Goal: Information Seeking & Learning: Learn about a topic

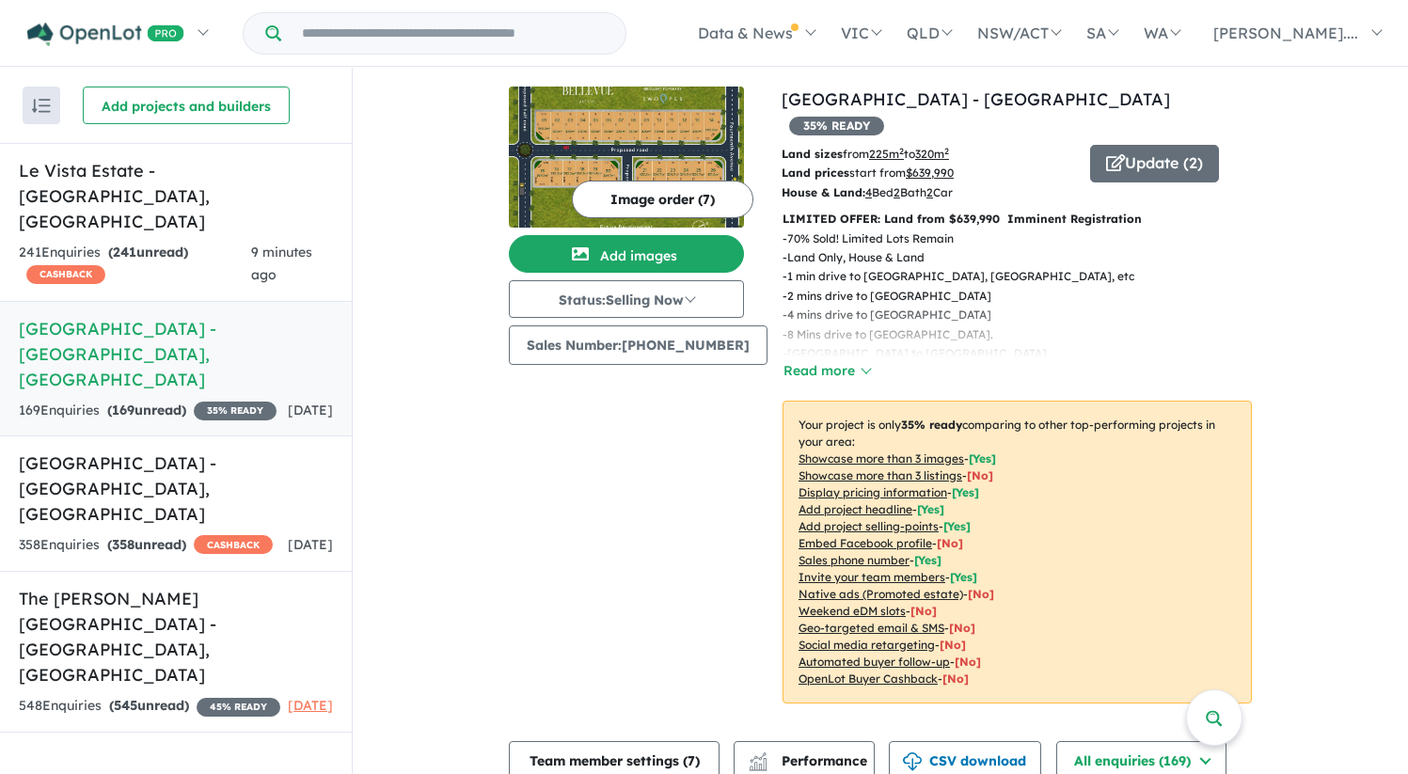
scroll to position [499, 0]
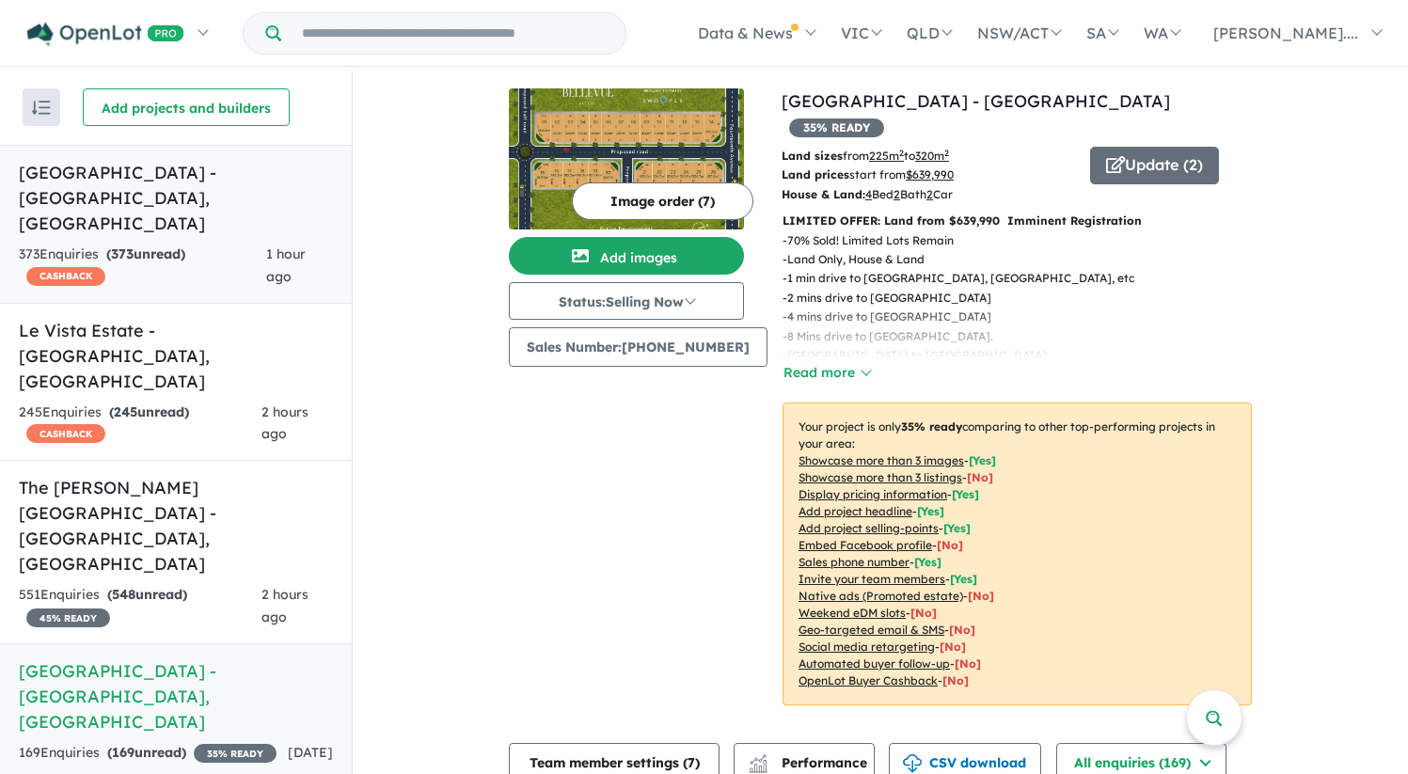
click at [124, 167] on h5 "Leppington Square Estate - Leppington , NSW" at bounding box center [176, 198] width 314 height 76
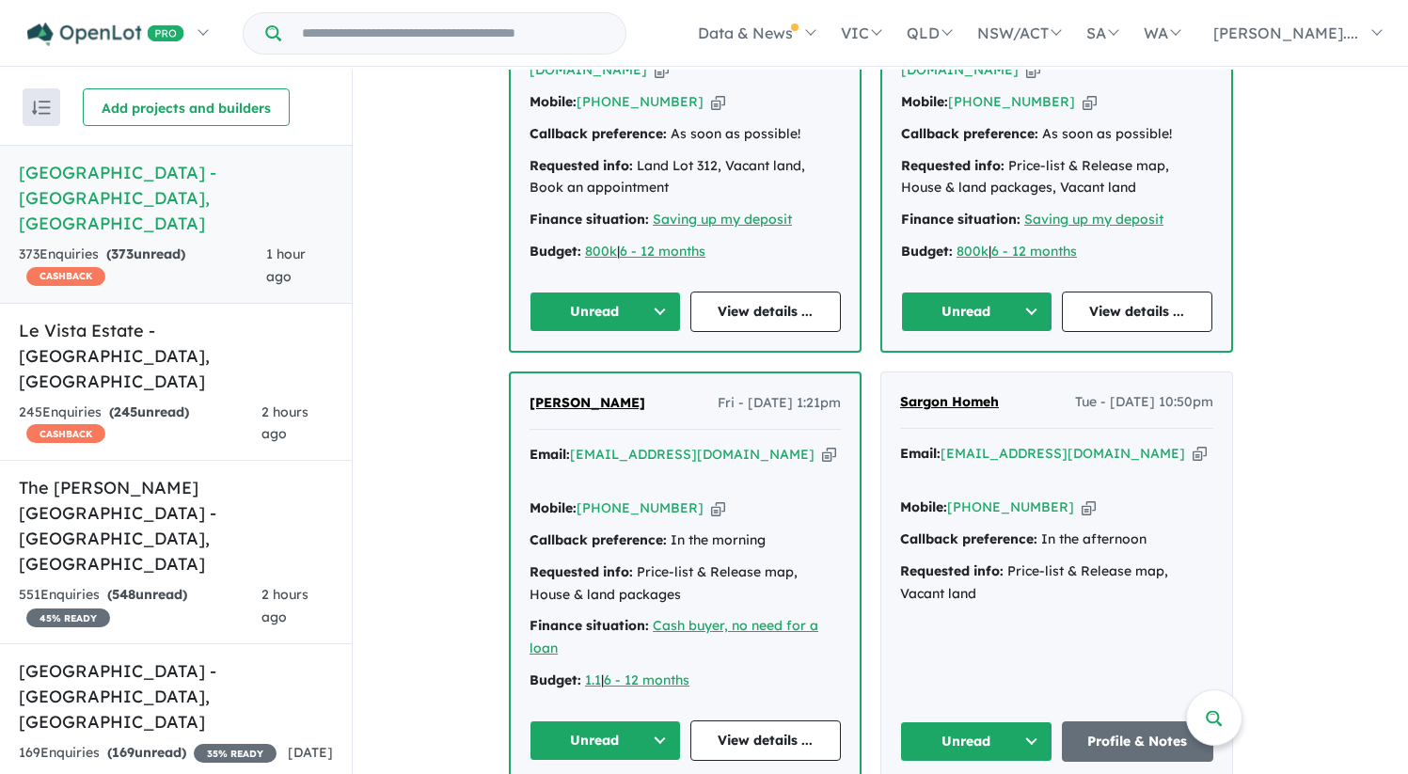
scroll to position [3325, 0]
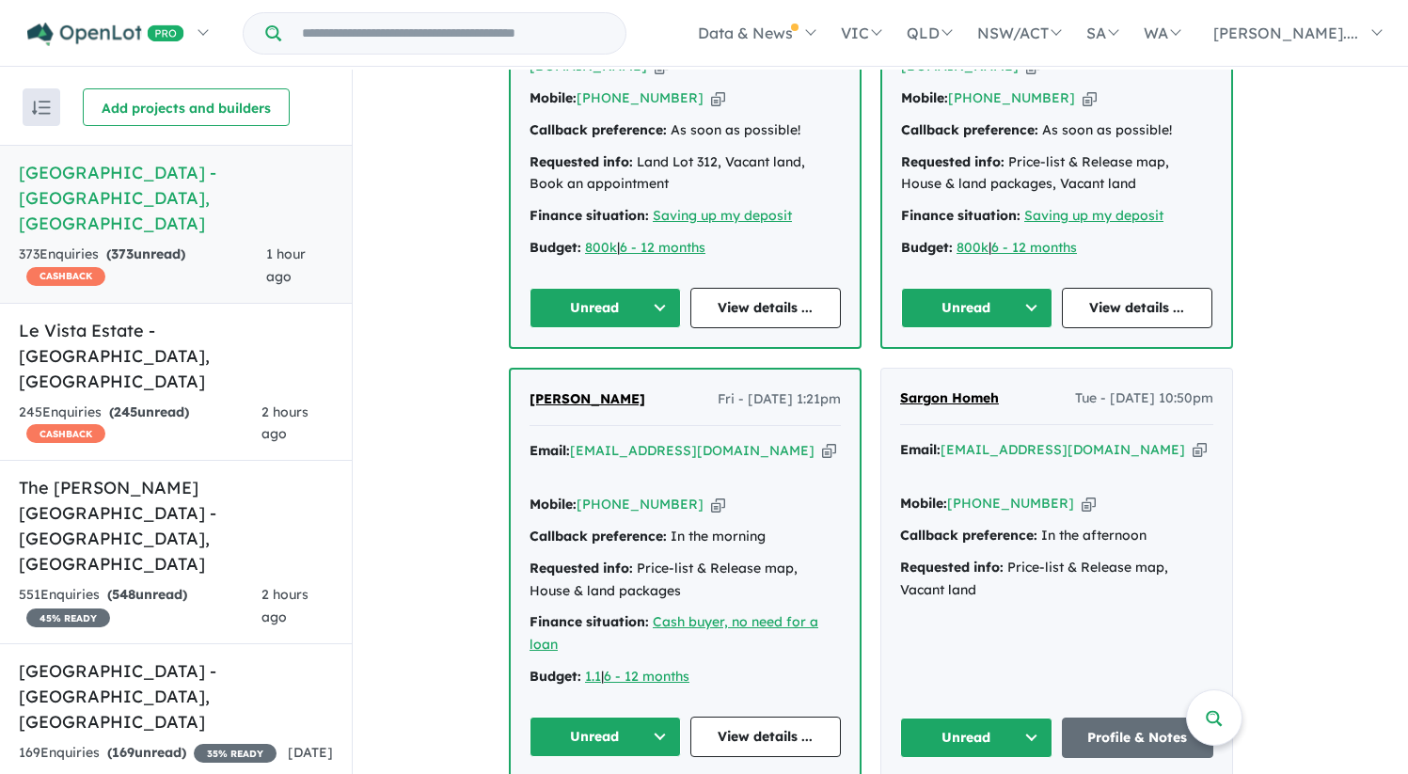
click at [569, 390] on span "Liz Panov" at bounding box center [588, 398] width 116 height 17
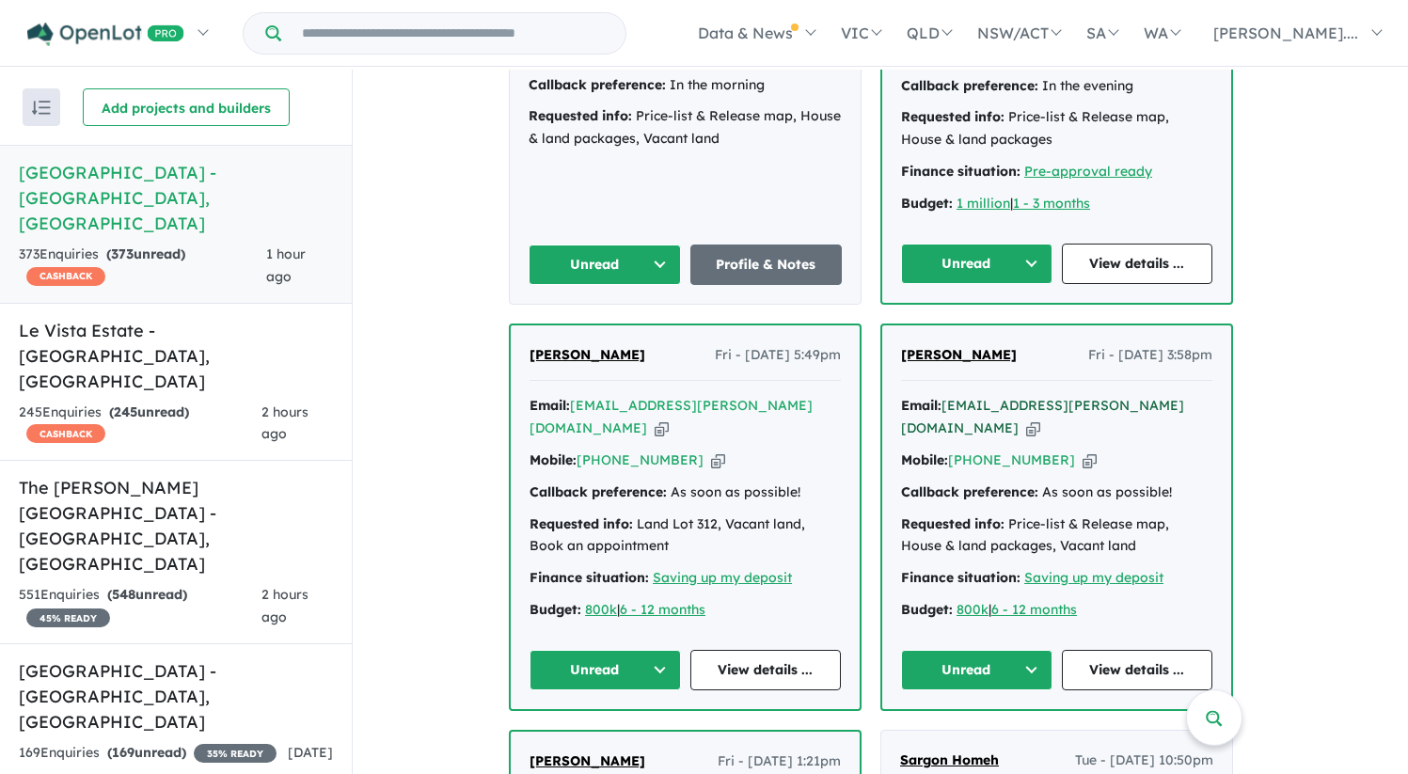
scroll to position [2962, 0]
click at [974, 347] on span "[PERSON_NAME]" at bounding box center [959, 355] width 116 height 17
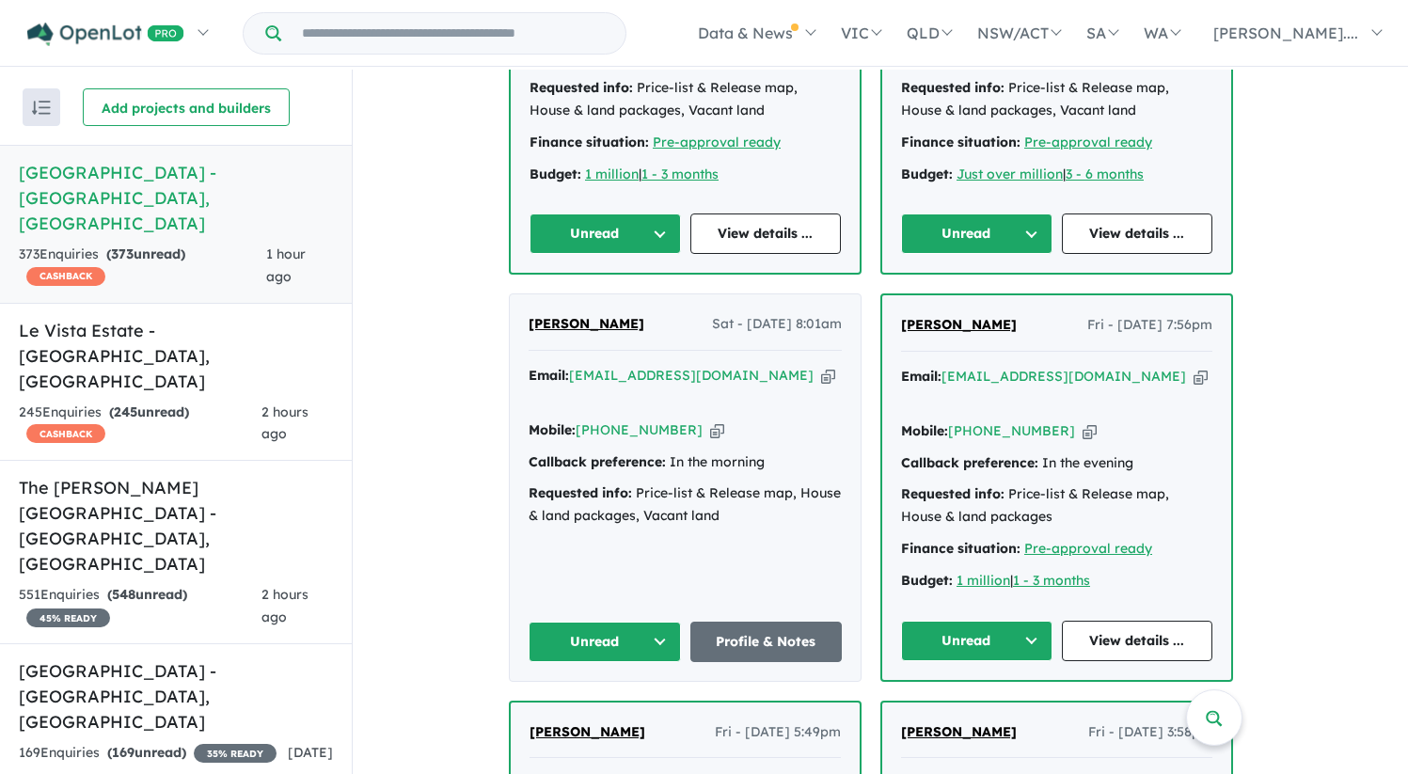
scroll to position [2581, 0]
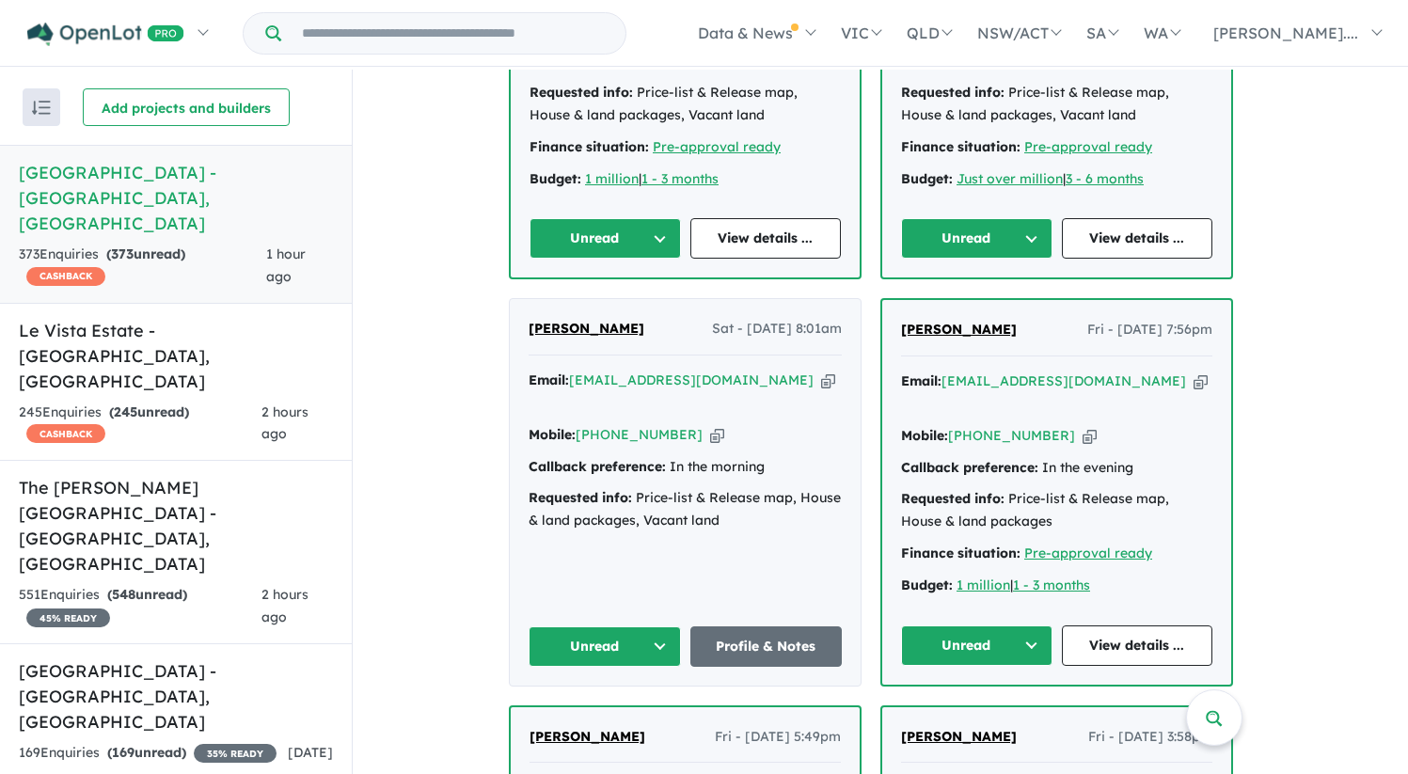
click at [1003, 321] on span "[PERSON_NAME]" at bounding box center [959, 329] width 116 height 17
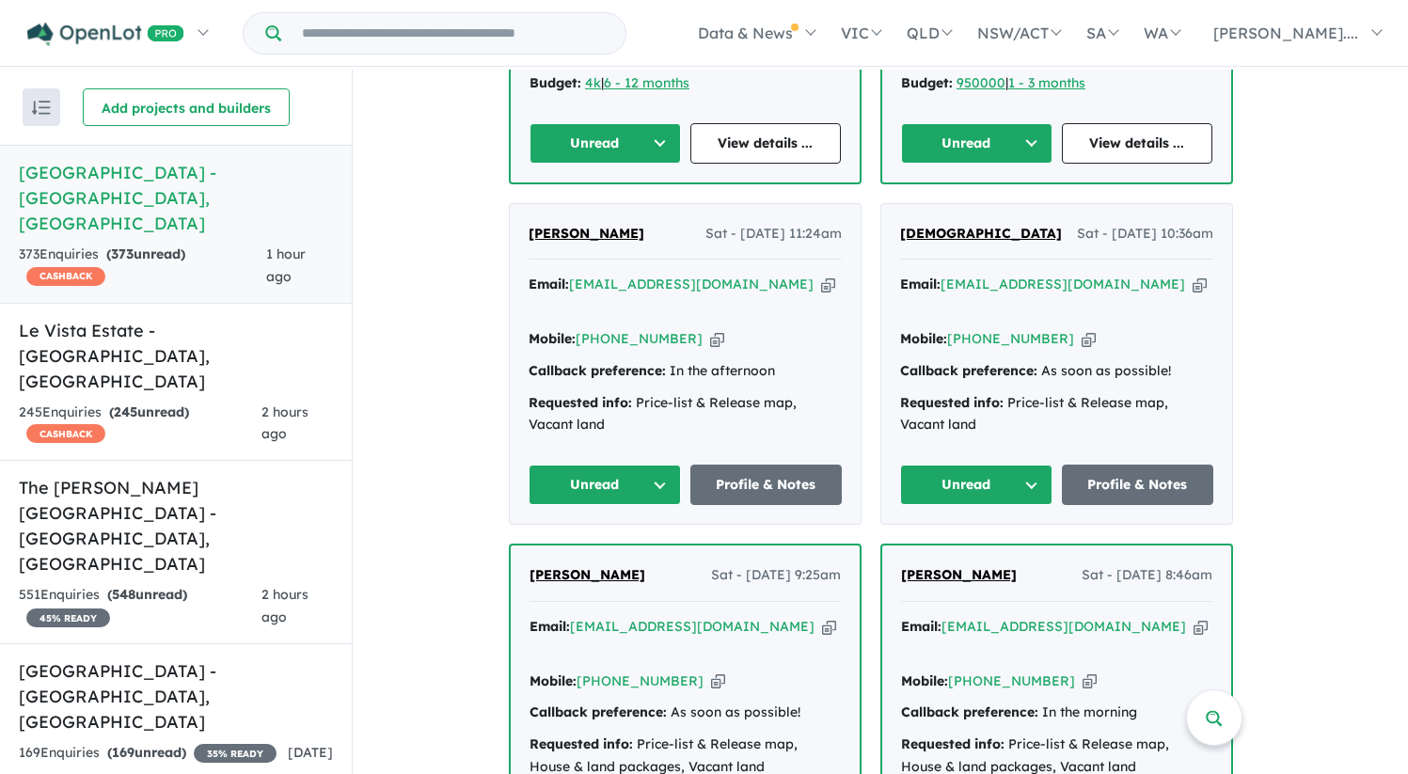
scroll to position [2098, 0]
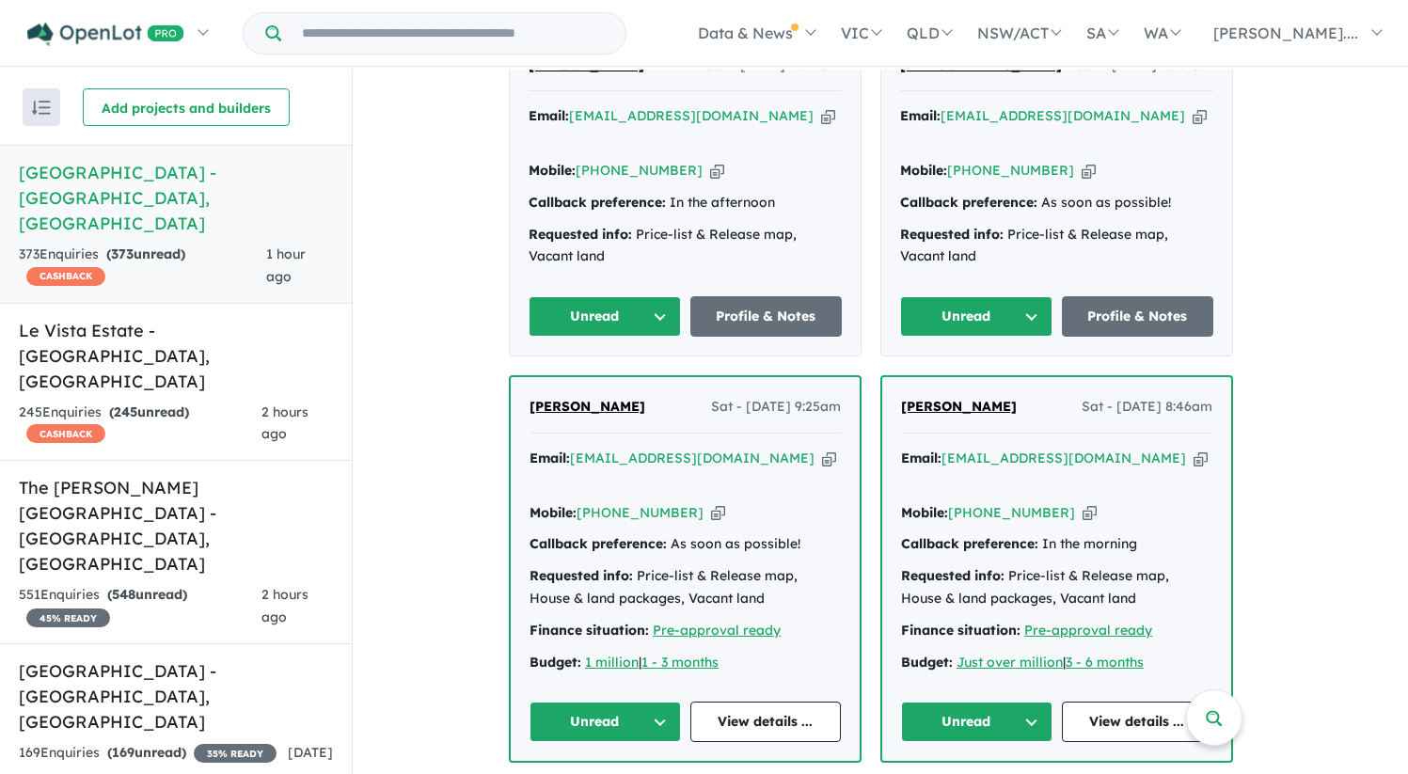
click at [969, 398] on span "Sharan Kaur" at bounding box center [959, 406] width 116 height 17
click at [621, 398] on span "Mirsada Muhovic" at bounding box center [588, 406] width 116 height 17
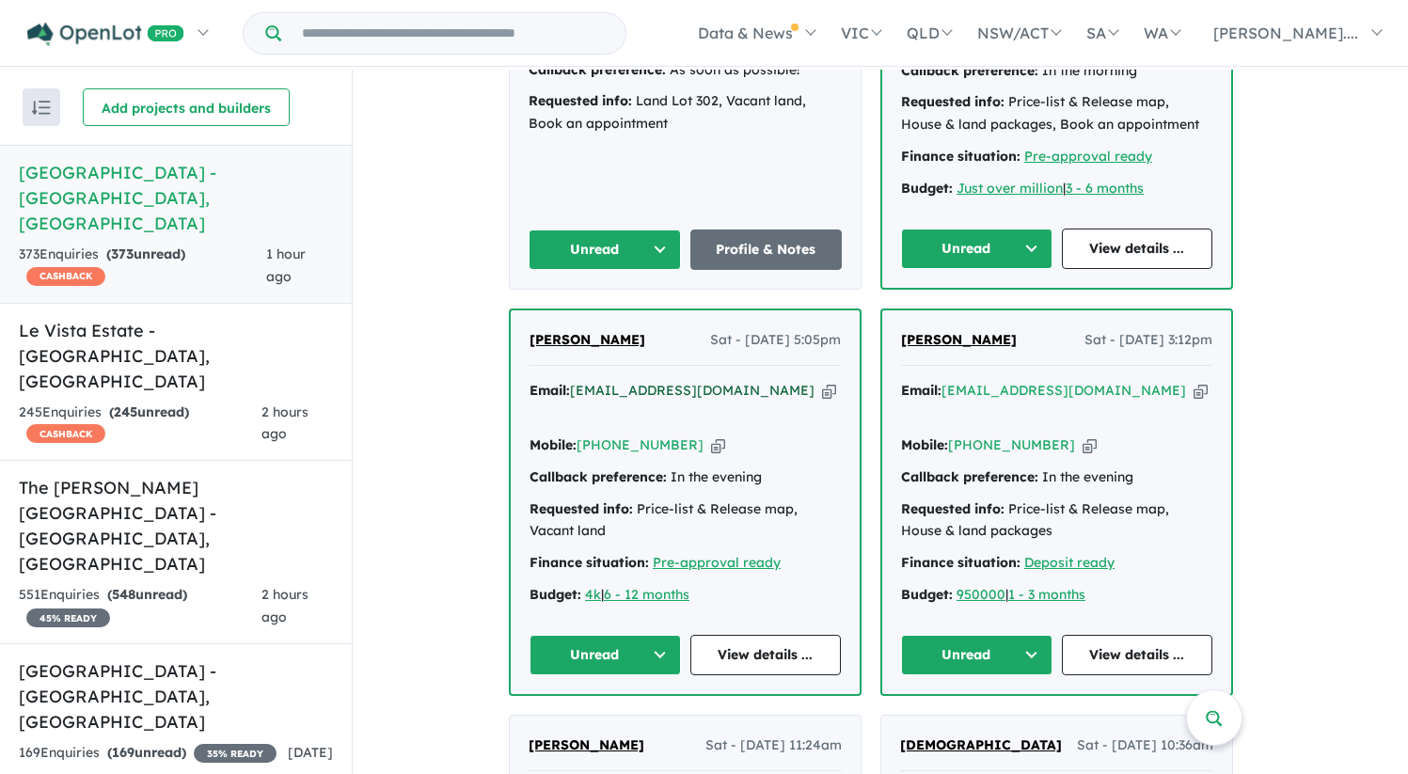
scroll to position [1416, 0]
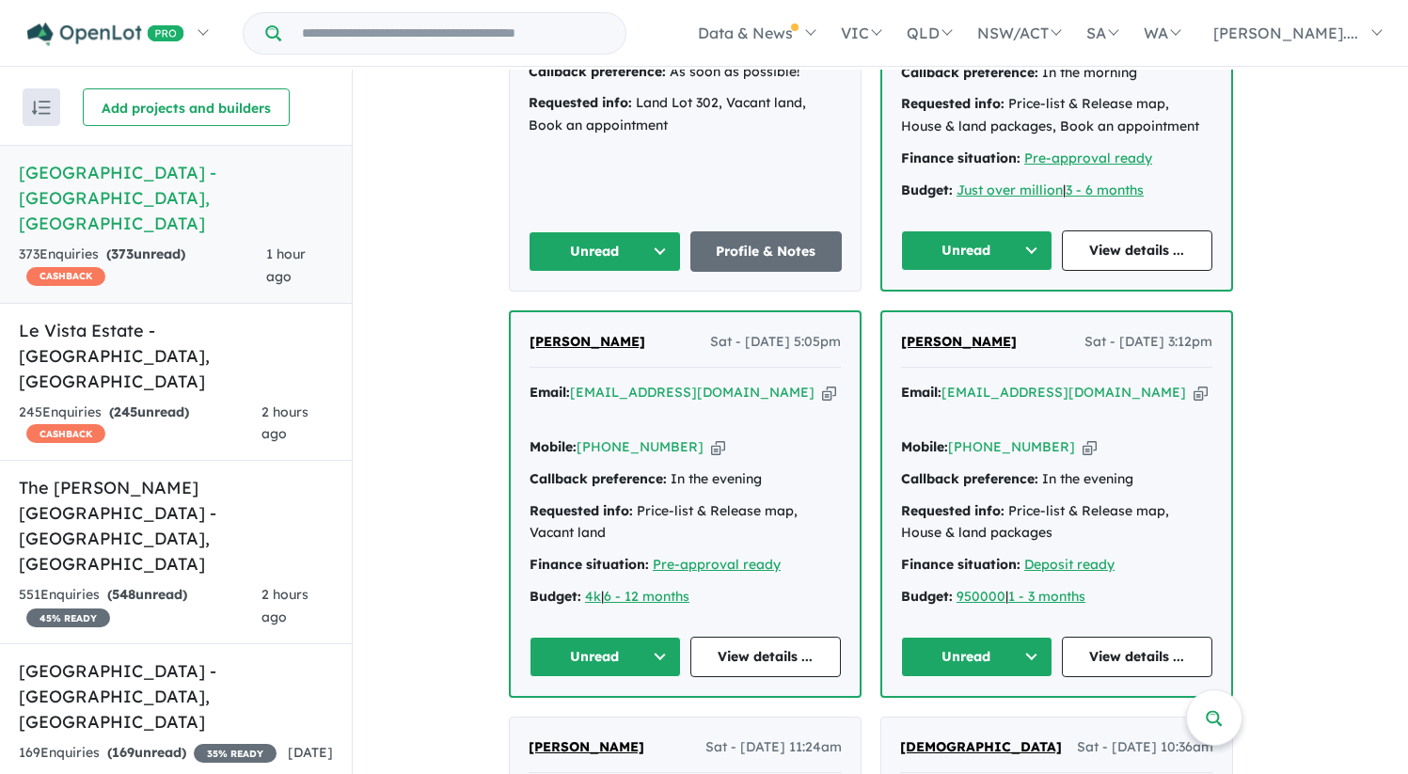
click at [953, 333] on span "Muhammad Karim" at bounding box center [959, 341] width 116 height 17
click at [614, 333] on span "Mohammed Riaz" at bounding box center [588, 341] width 116 height 17
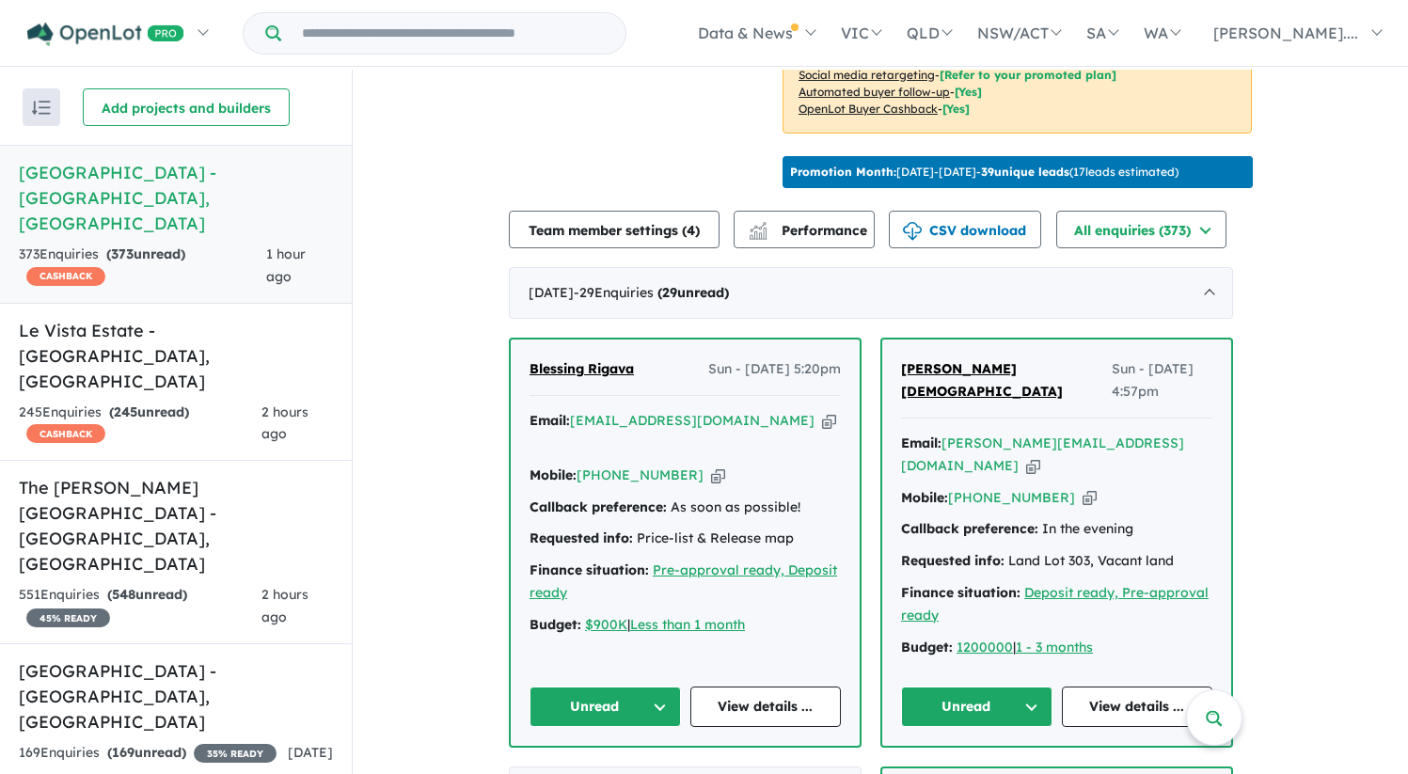
scroll to position [553, 0]
click at [931, 388] on span "Bijaya BISTA" at bounding box center [982, 379] width 162 height 40
click at [566, 376] on span "Blessing Rigava" at bounding box center [582, 367] width 104 height 17
click at [159, 318] on h5 "Le Vista Estate - Austral , NSW" at bounding box center [176, 356] width 314 height 76
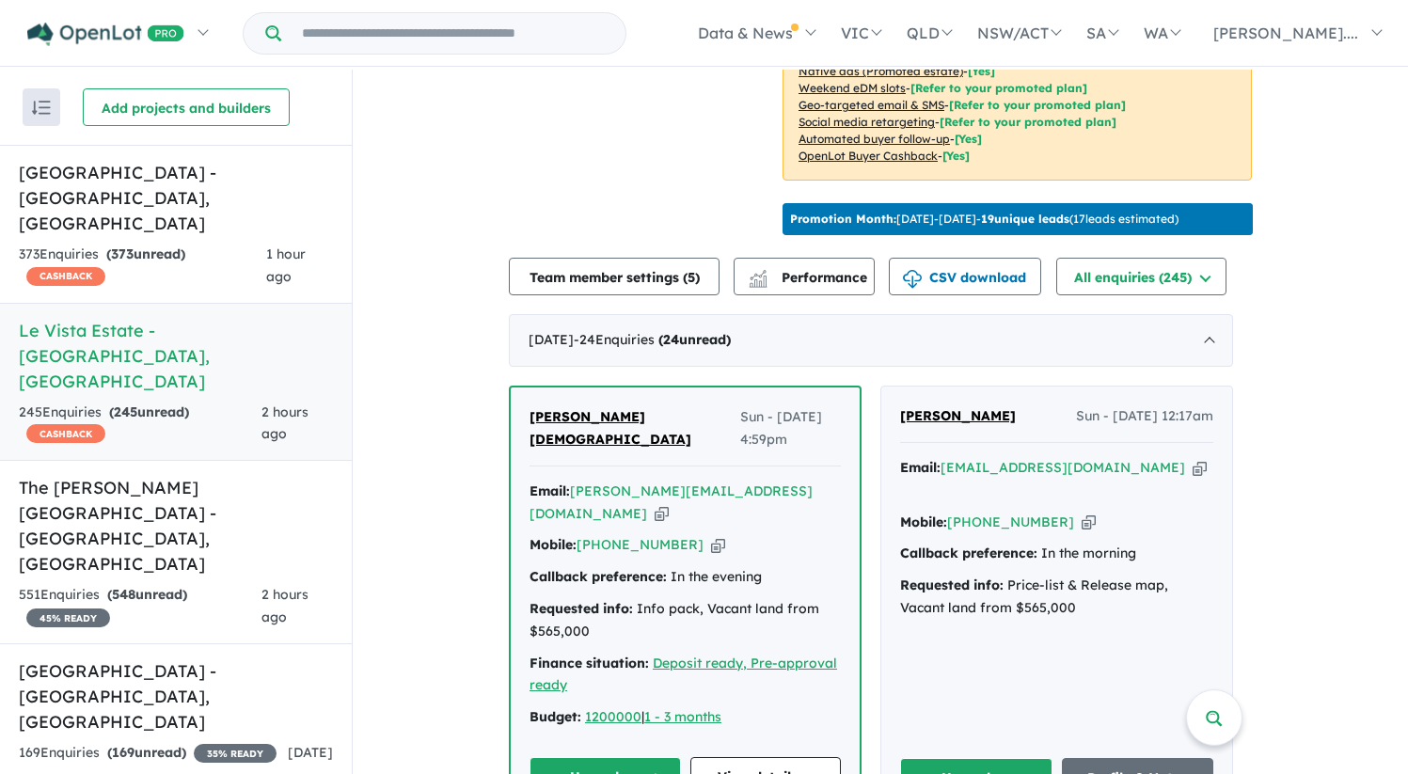
scroll to position [506, 0]
click at [217, 475] on h5 "The Rickard Gardens Estate - Leppington , NSW" at bounding box center [176, 526] width 314 height 102
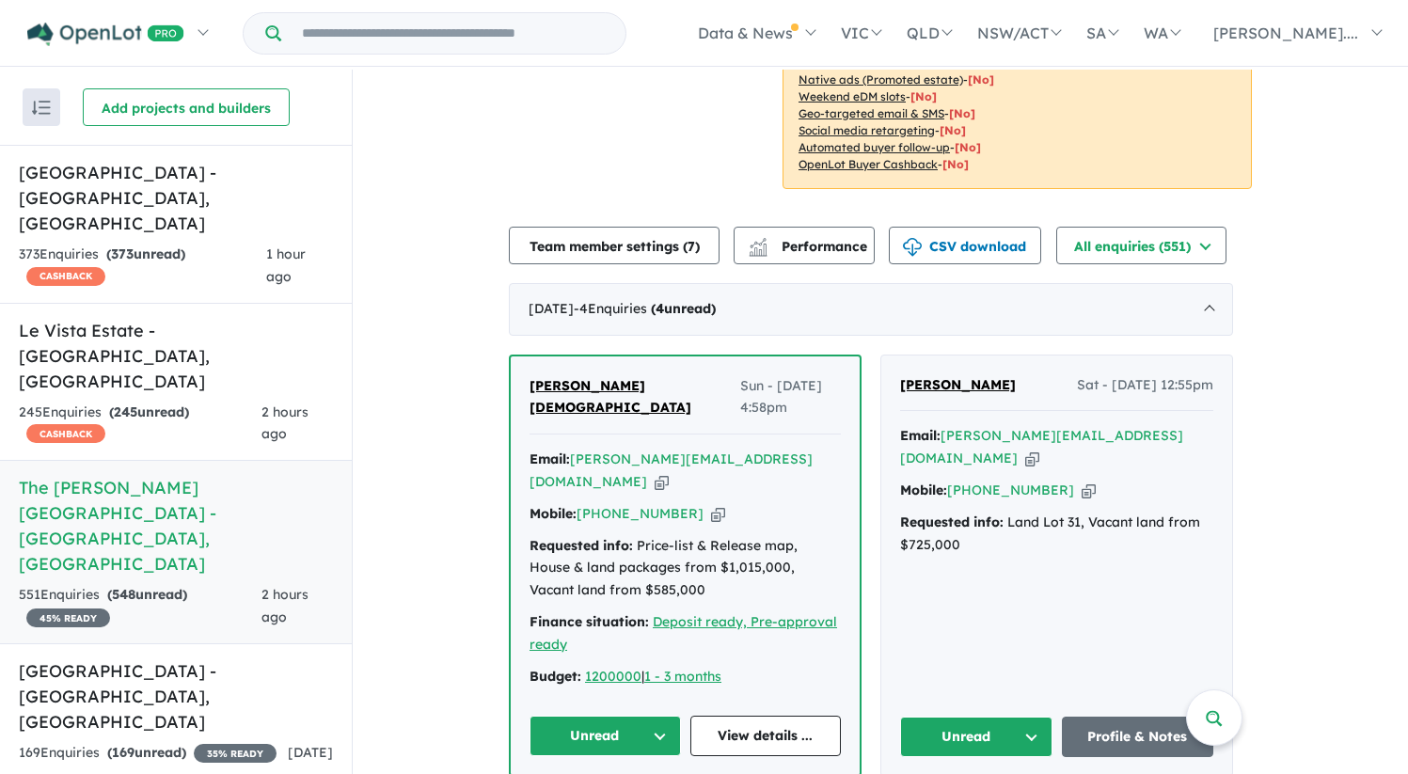
scroll to position [522, 0]
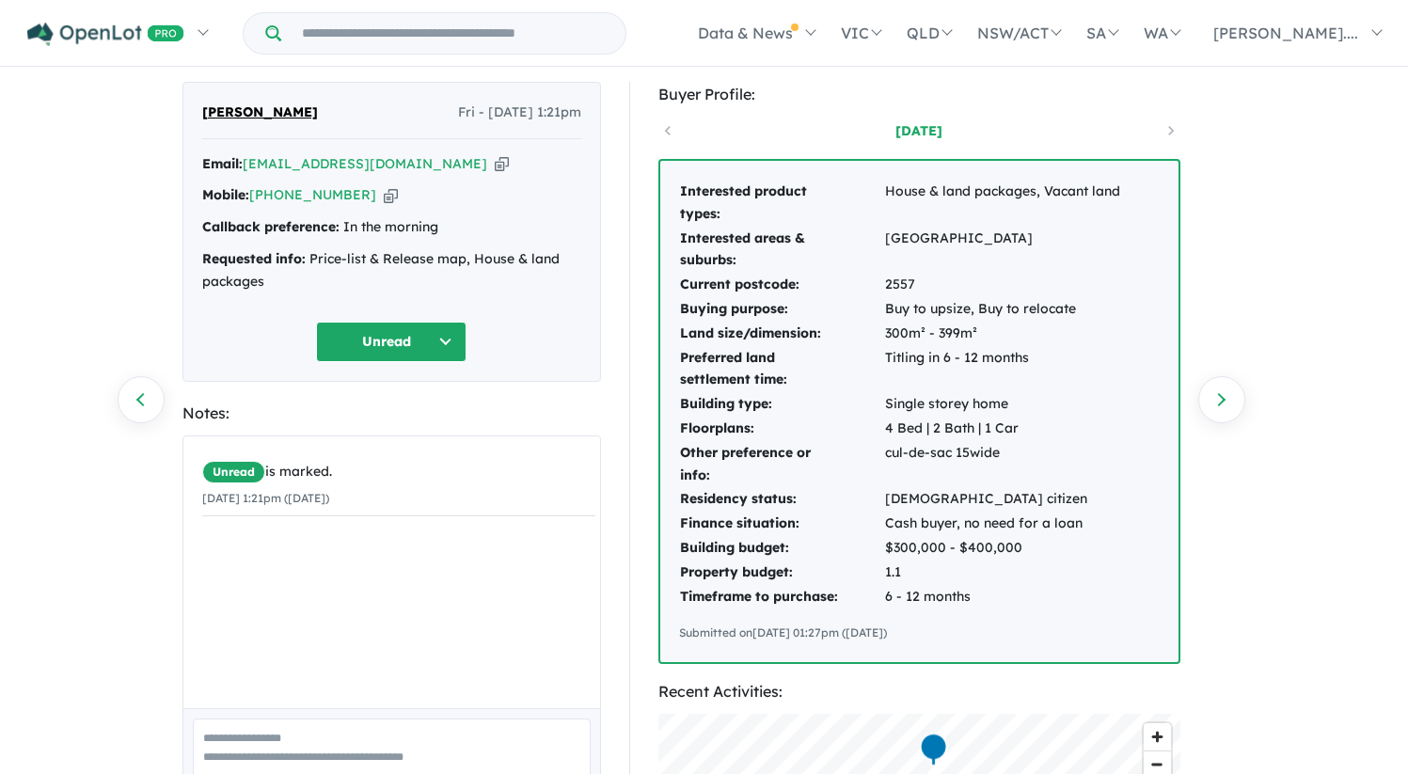
scroll to position [49, 0]
click at [680, 190] on td "Interested product types:" at bounding box center [781, 202] width 205 height 47
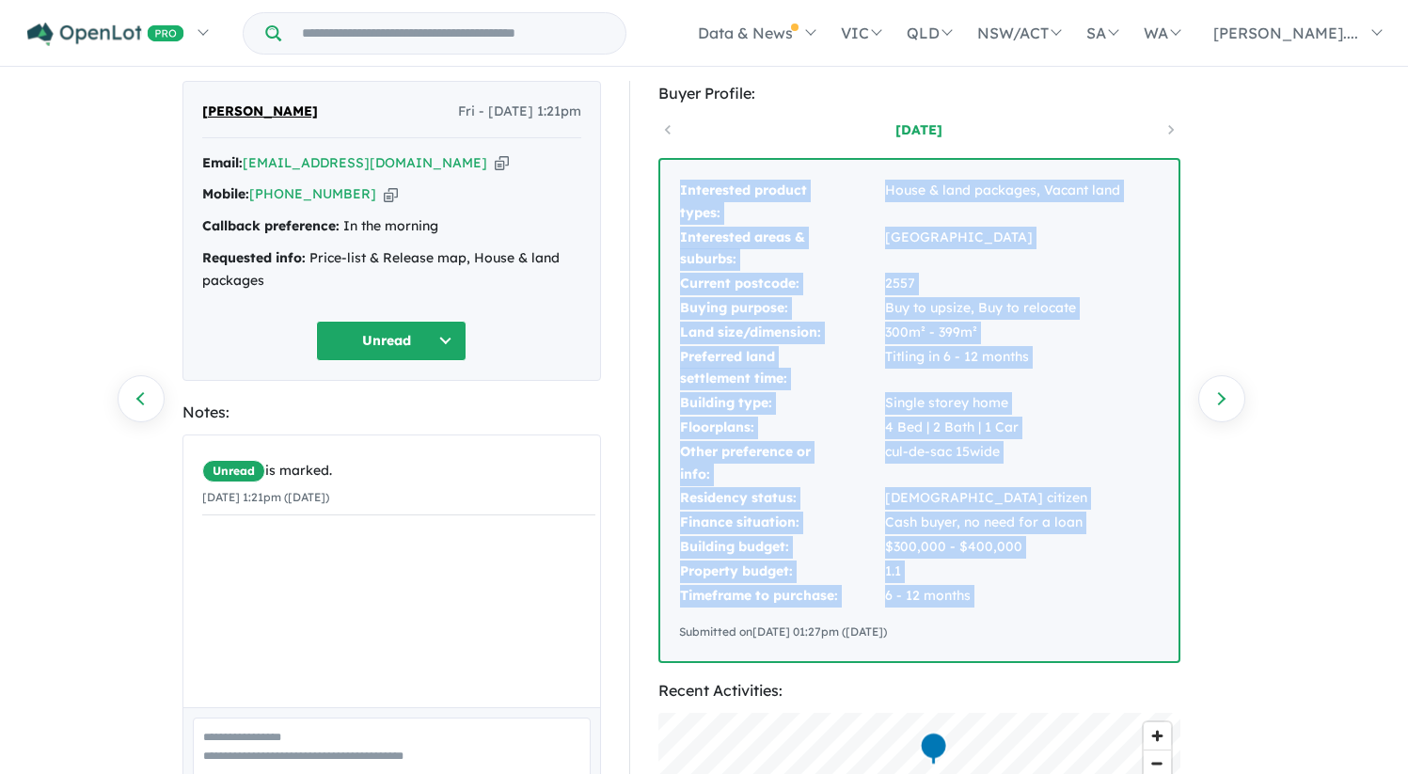
drag, startPoint x: 679, startPoint y: 190, endPoint x: 983, endPoint y: 610, distance: 518.7
click at [983, 610] on div "Interested product types: House & land packages, Vacant land Interested areas &…" at bounding box center [919, 410] width 518 height 501
copy tbody "Interested product types: House & land packages, Vacant land Interested areas &…"
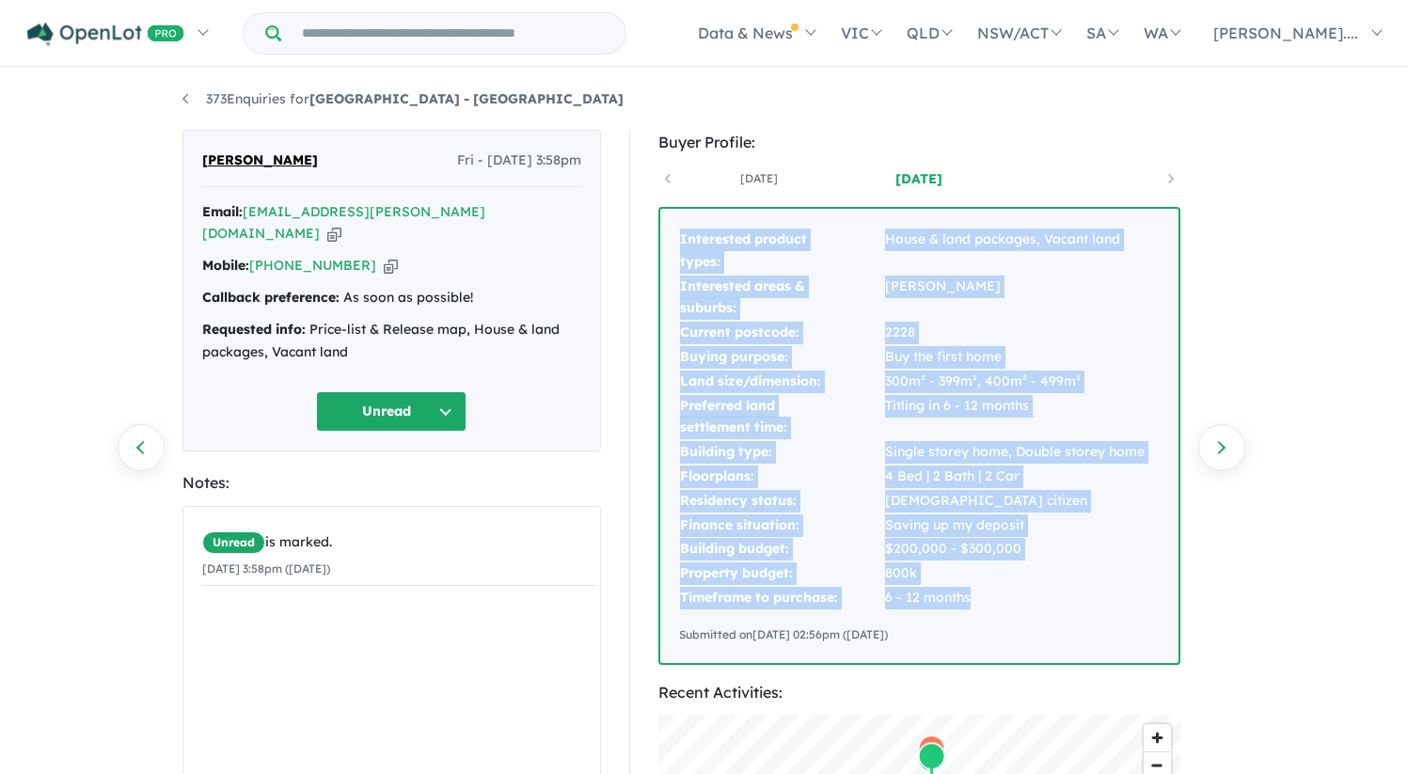
drag, startPoint x: 682, startPoint y: 241, endPoint x: 988, endPoint y: 599, distance: 471.0
click at [988, 599] on tbody "Interested product types: House & land packages, Vacant land Interested areas &…" at bounding box center [912, 419] width 467 height 383
copy tbody "Interested product types: House & land packages, Vacant land Interested areas &…"
click at [187, 98] on link "373 Enquiries for Leppington Square Estate - Leppington" at bounding box center [402, 98] width 441 height 17
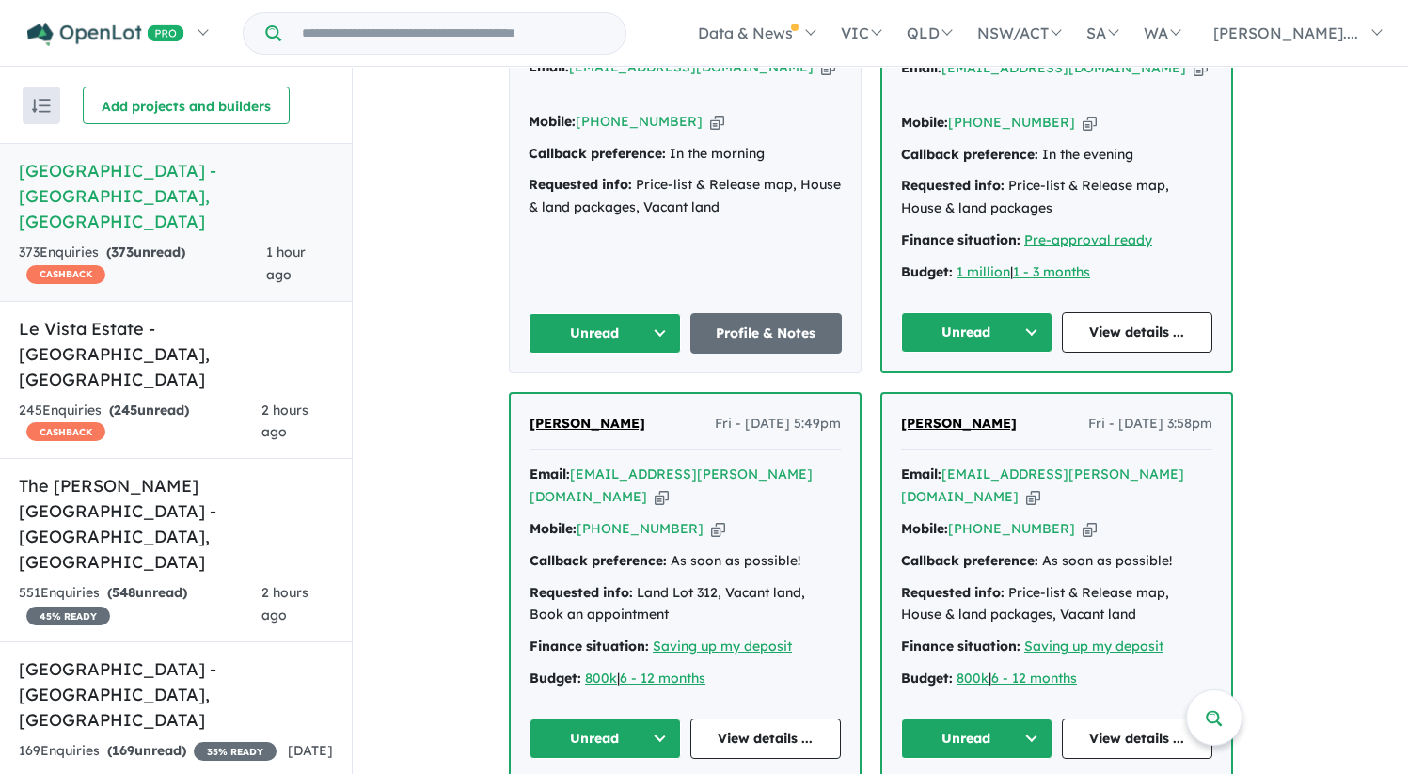
scroll to position [2897, 0]
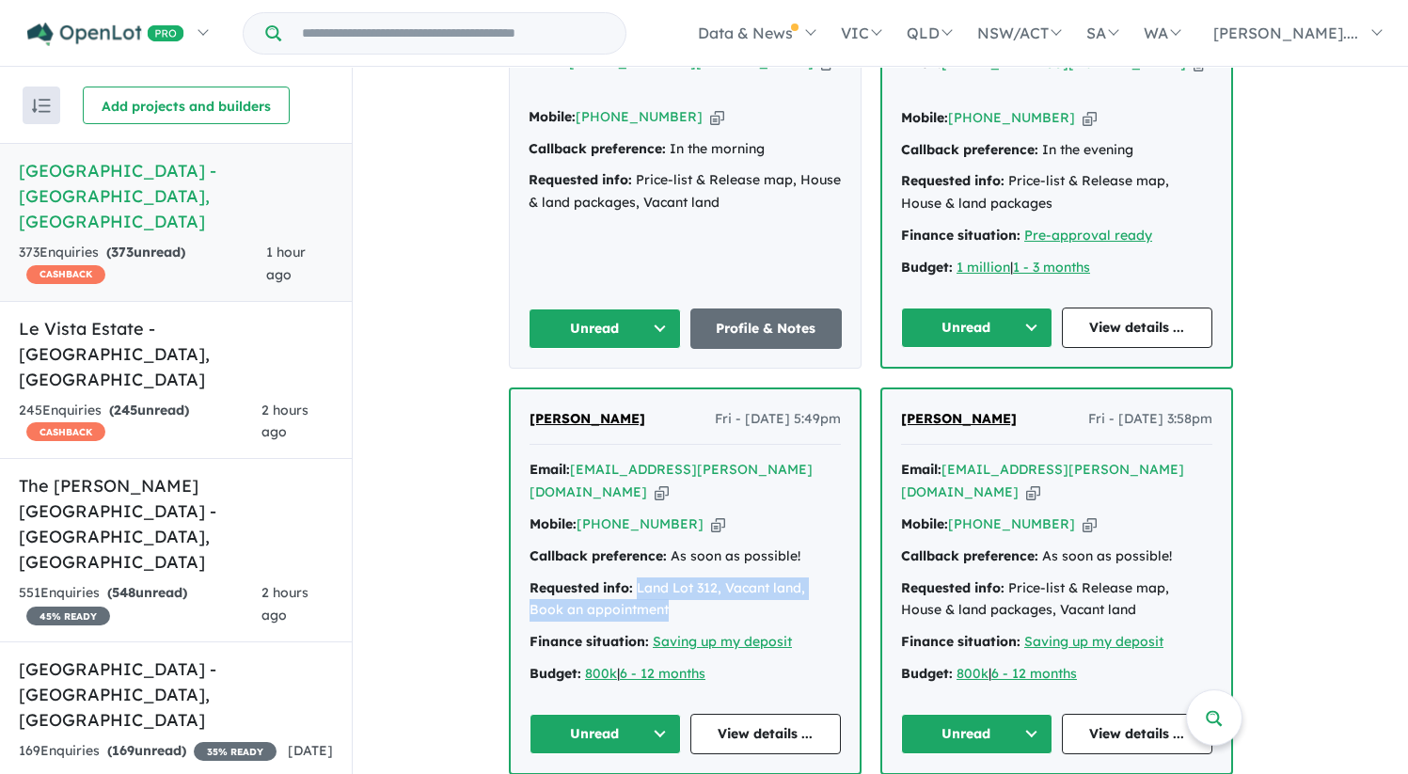
drag, startPoint x: 642, startPoint y: 427, endPoint x: 676, endPoint y: 439, distance: 36.0
click at [676, 578] on div "Requested info: Land Lot 312, Vacant land, Book an appointment" at bounding box center [685, 600] width 311 height 45
copy div "Land Lot 312, Vacant land, Book an appointment"
click at [625, 410] on span "Maheshor Khadka" at bounding box center [588, 418] width 116 height 17
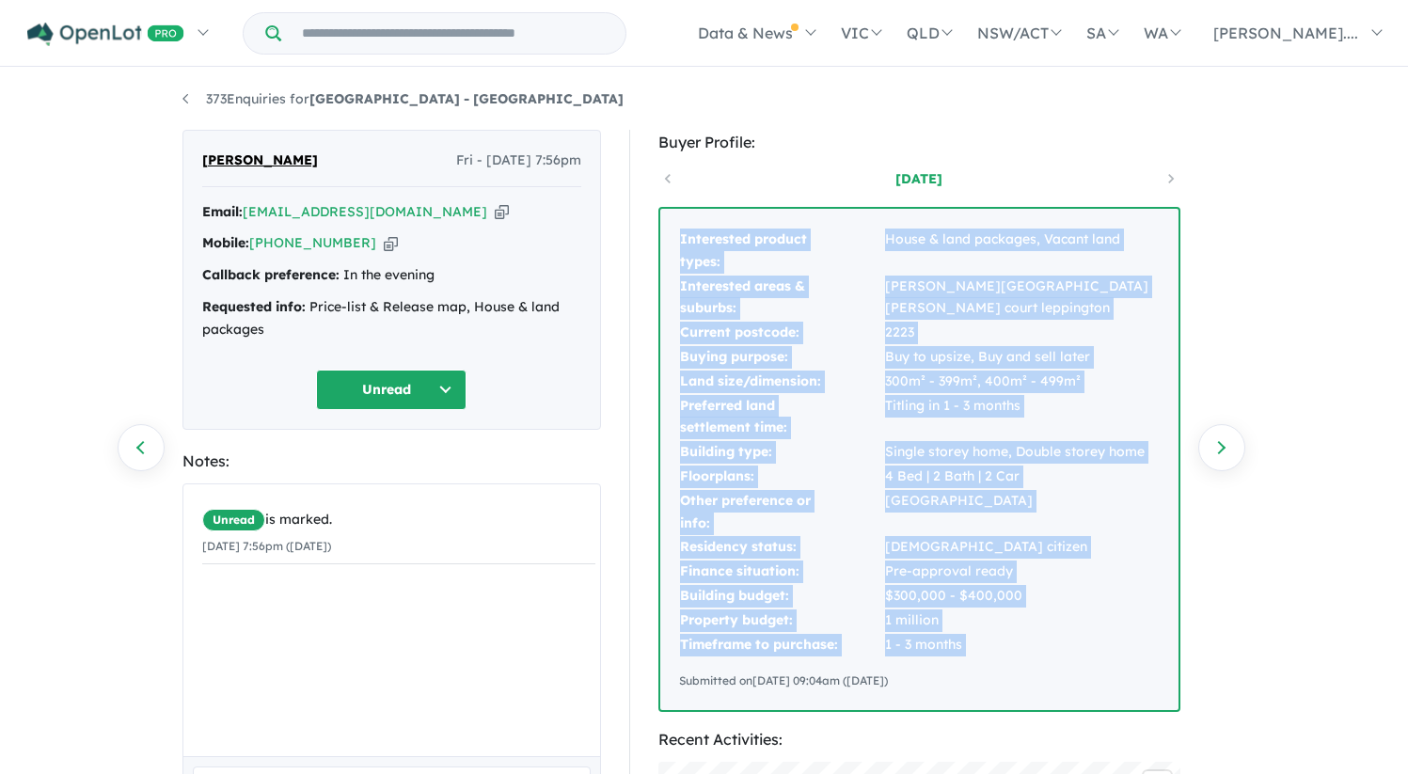
drag, startPoint x: 680, startPoint y: 237, endPoint x: 1032, endPoint y: 660, distance: 550.4
click at [1032, 660] on div "Interested product types: House & land packages, Vacant land Interested areas &…" at bounding box center [919, 459] width 518 height 501
copy tbody "Interested product types: House & land packages, Vacant land Interested areas &…"
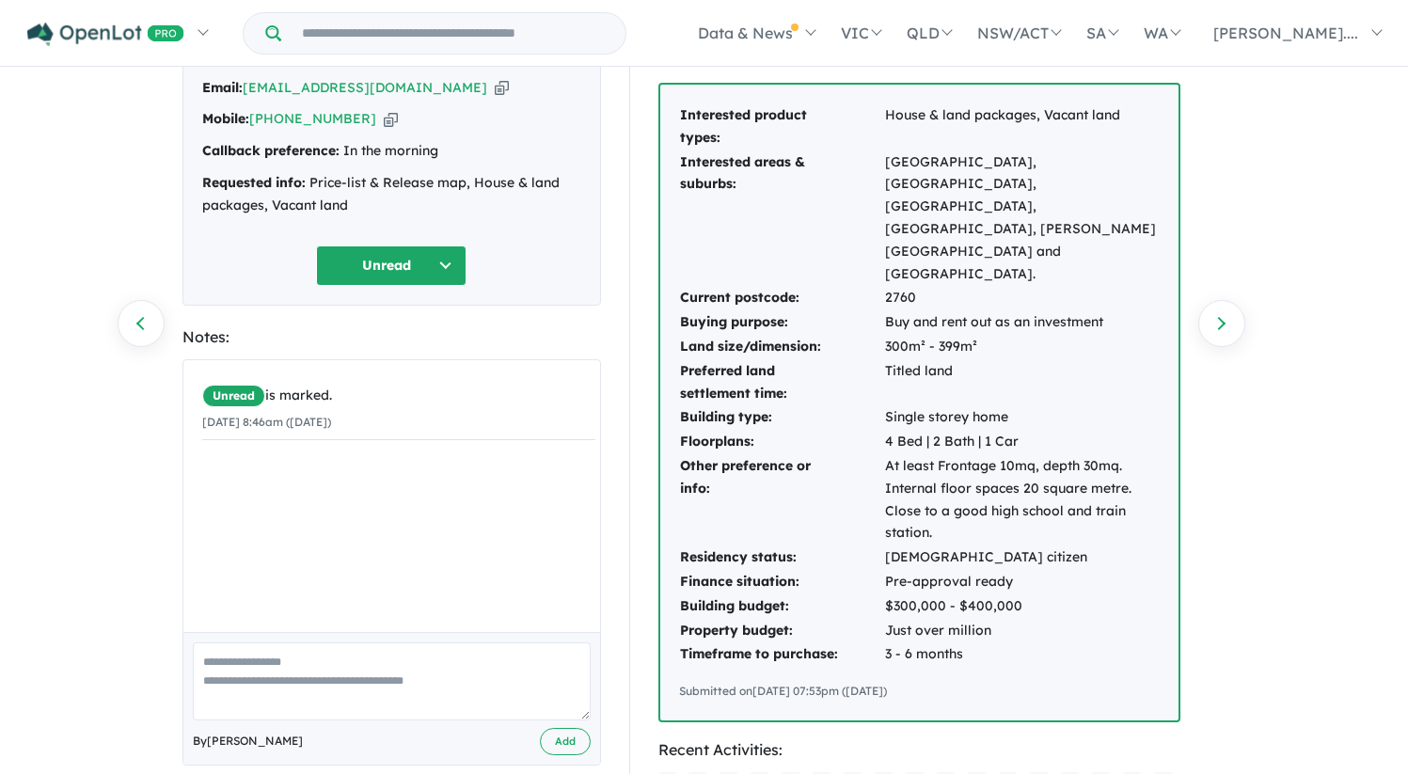
scroll to position [116, 0]
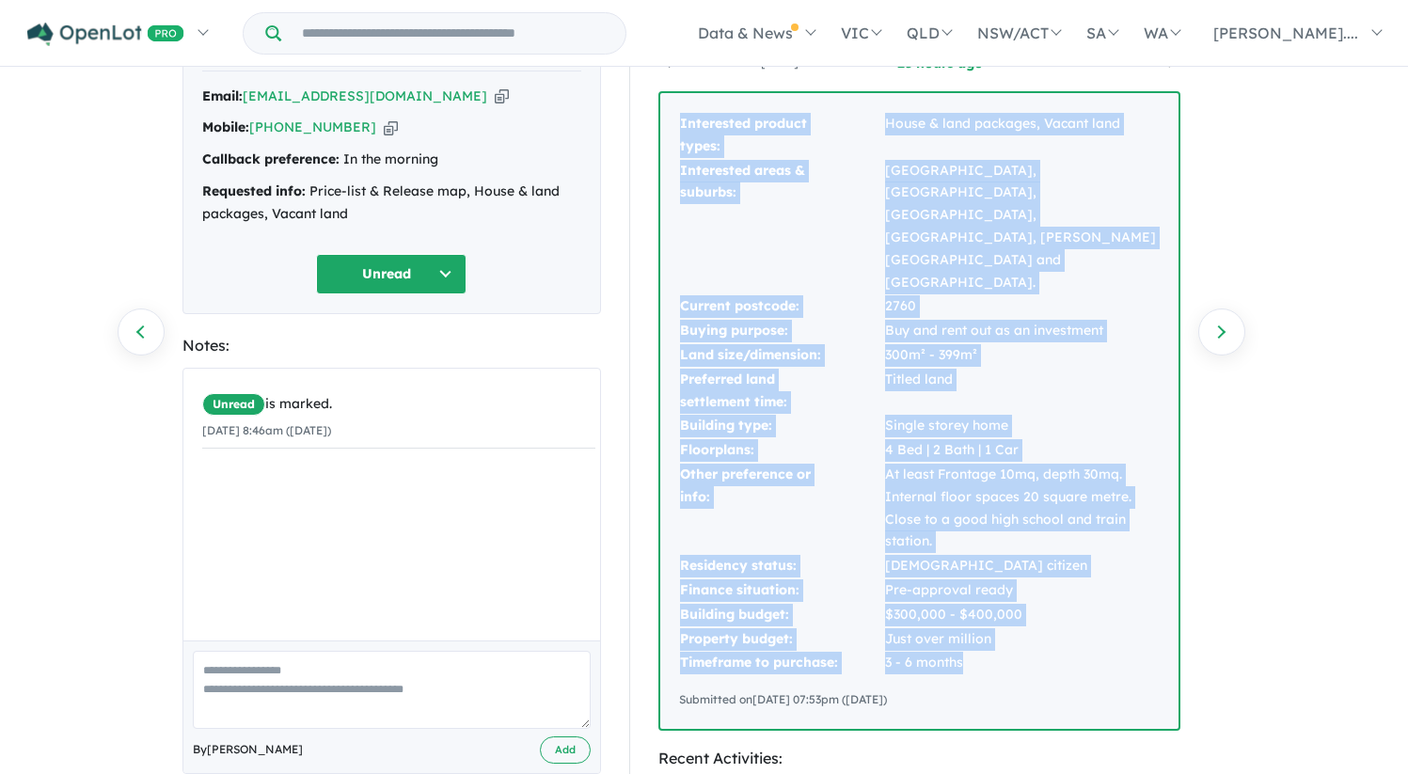
drag, startPoint x: 679, startPoint y: 119, endPoint x: 989, endPoint y: 585, distance: 559.0
click at [989, 585] on tbody "Interested product types: House & land packages, Vacant land Interested areas &…" at bounding box center [919, 393] width 481 height 563
copy tbody "Interested product types: House & land packages, Vacant land Interested areas &…"
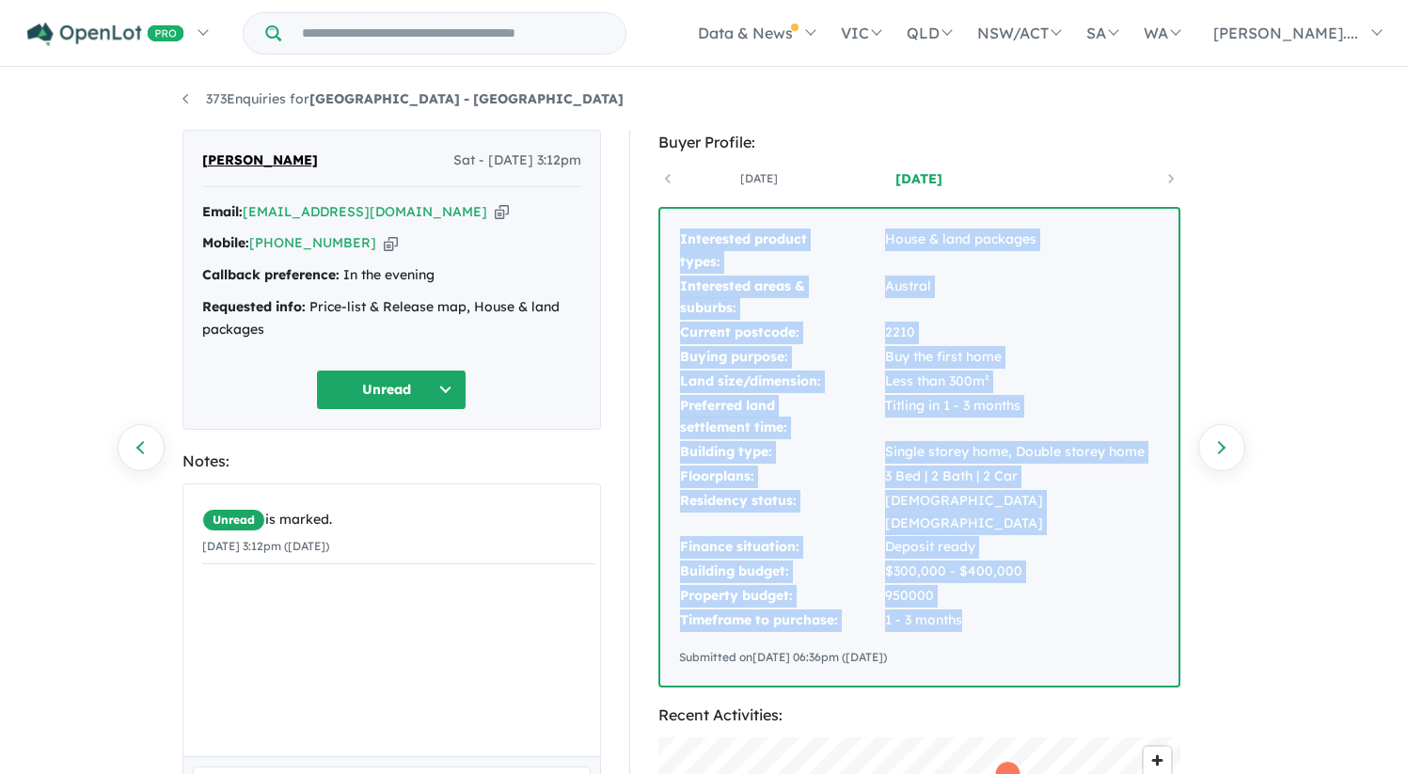
drag, startPoint x: 681, startPoint y: 236, endPoint x: 984, endPoint y: 603, distance: 475.7
click at [984, 603] on tbody "Interested product types: House & land packages Interested areas & suburbs: Aus…" at bounding box center [919, 430] width 481 height 405
copy tbody "Interested product types: House & land packages Interested areas & suburbs: Aus…"
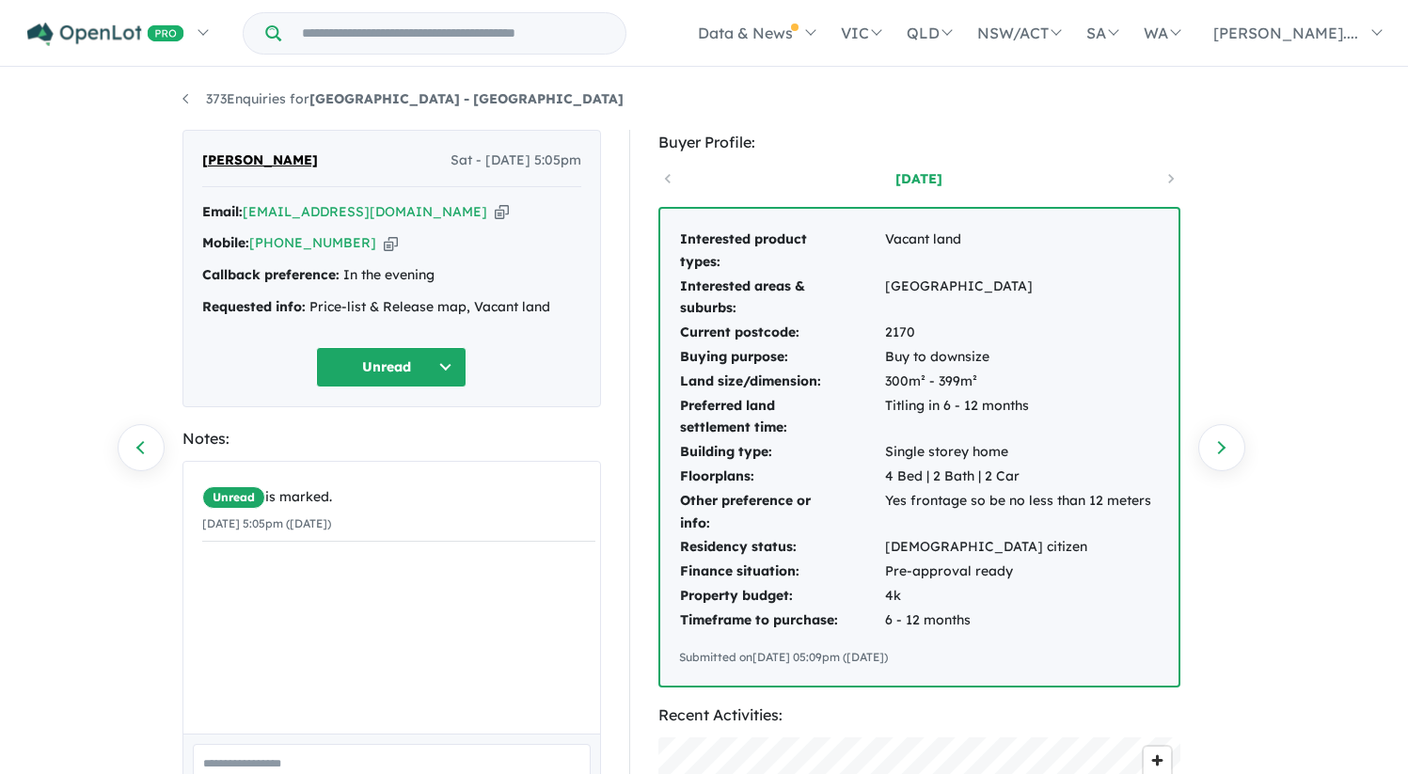
drag, startPoint x: 722, startPoint y: 251, endPoint x: 686, endPoint y: 241, distance: 38.1
click at [722, 251] on td "Interested product types:" at bounding box center [781, 251] width 205 height 47
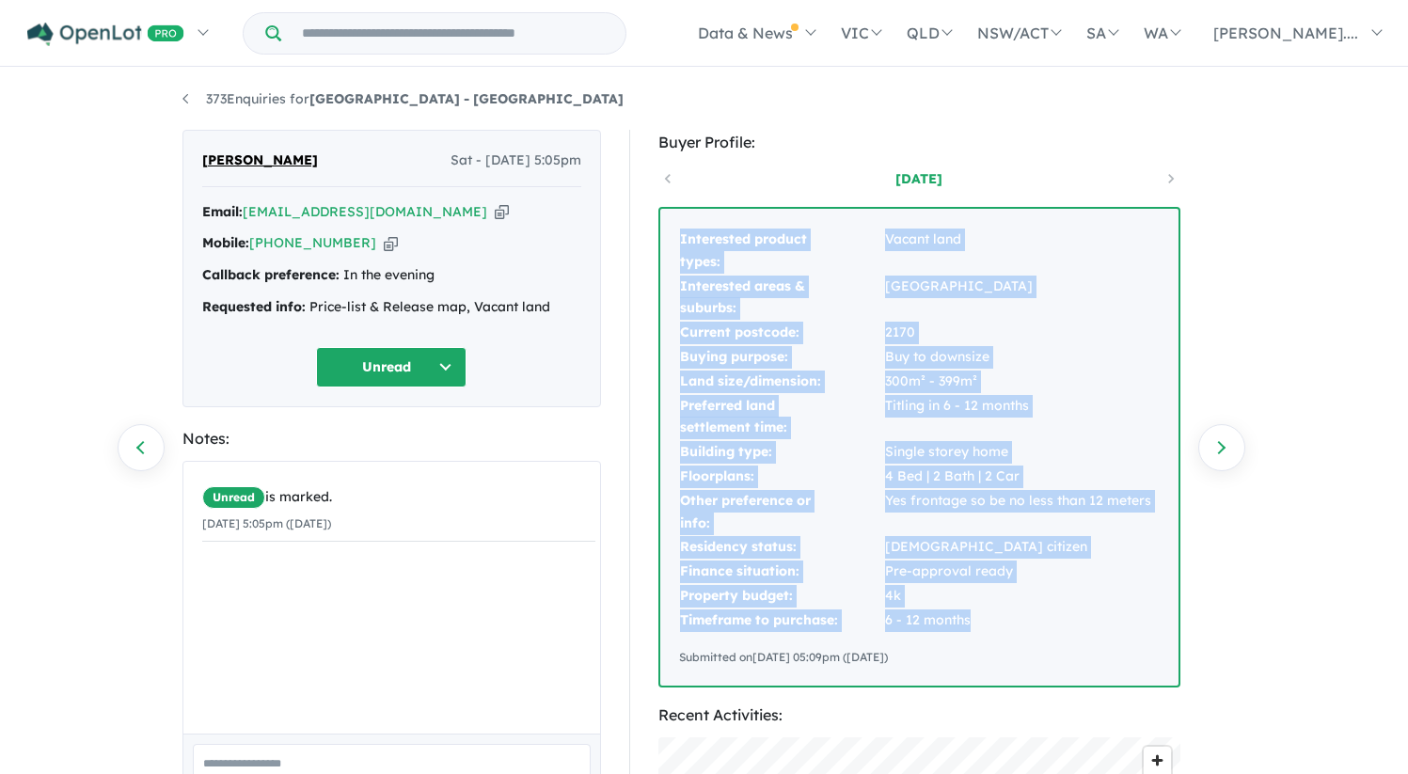
drag, startPoint x: 682, startPoint y: 240, endPoint x: 989, endPoint y: 611, distance: 482.3
click at [989, 611] on tbody "Interested product types: Vacant land Interested areas & suburbs: Leppington Cu…" at bounding box center [915, 430] width 473 height 405
copy tbody "Interested product types: Vacant land Interested areas & suburbs: Leppington Cu…"
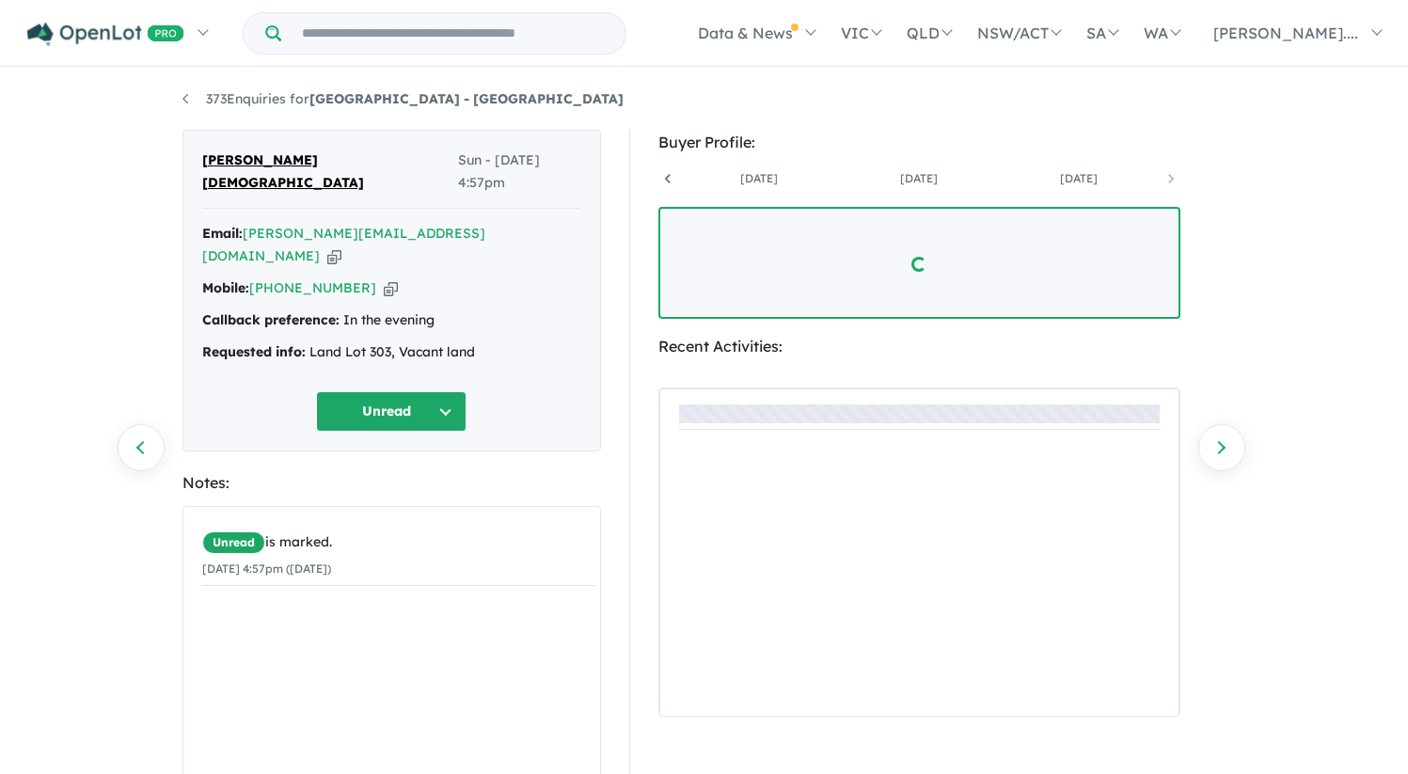
scroll to position [0, 941]
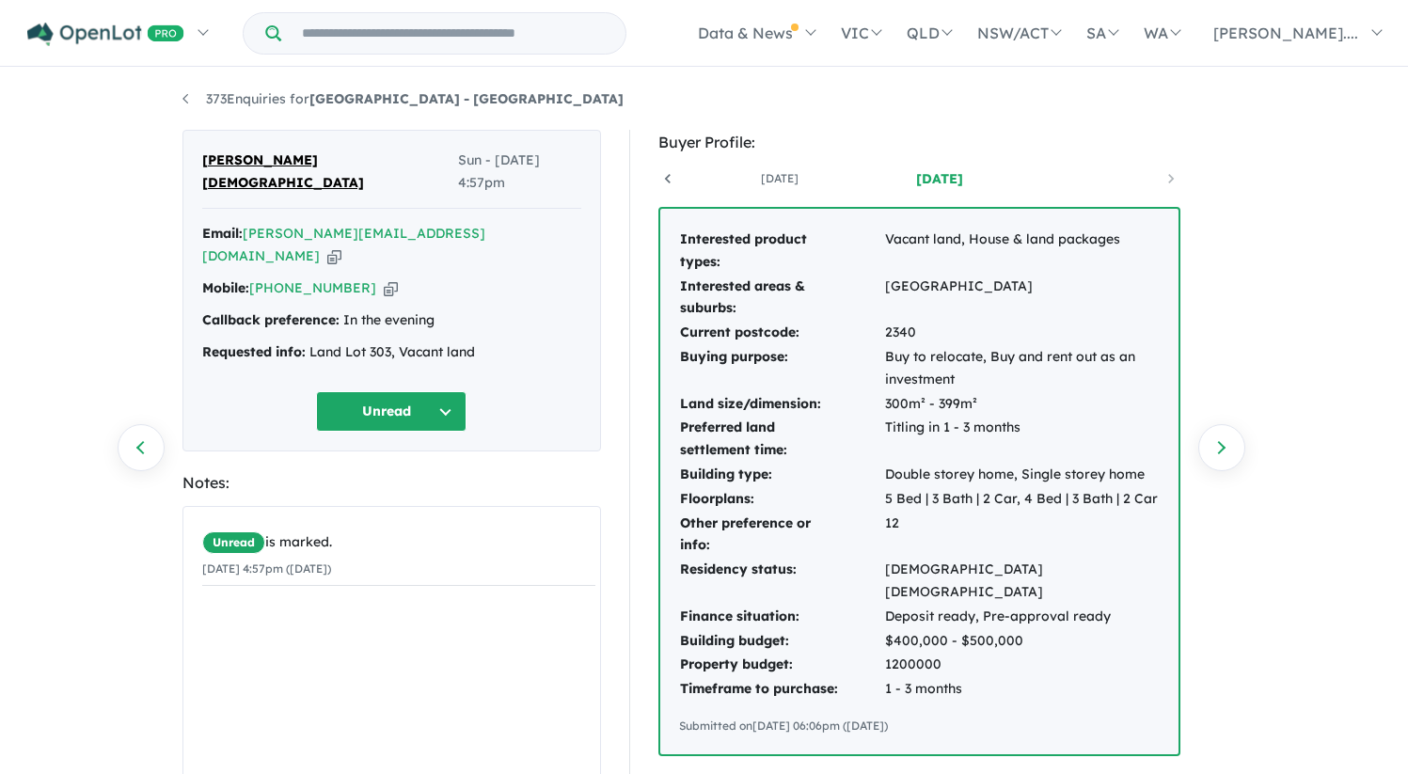
click at [720, 248] on td "Interested product types:" at bounding box center [781, 251] width 205 height 47
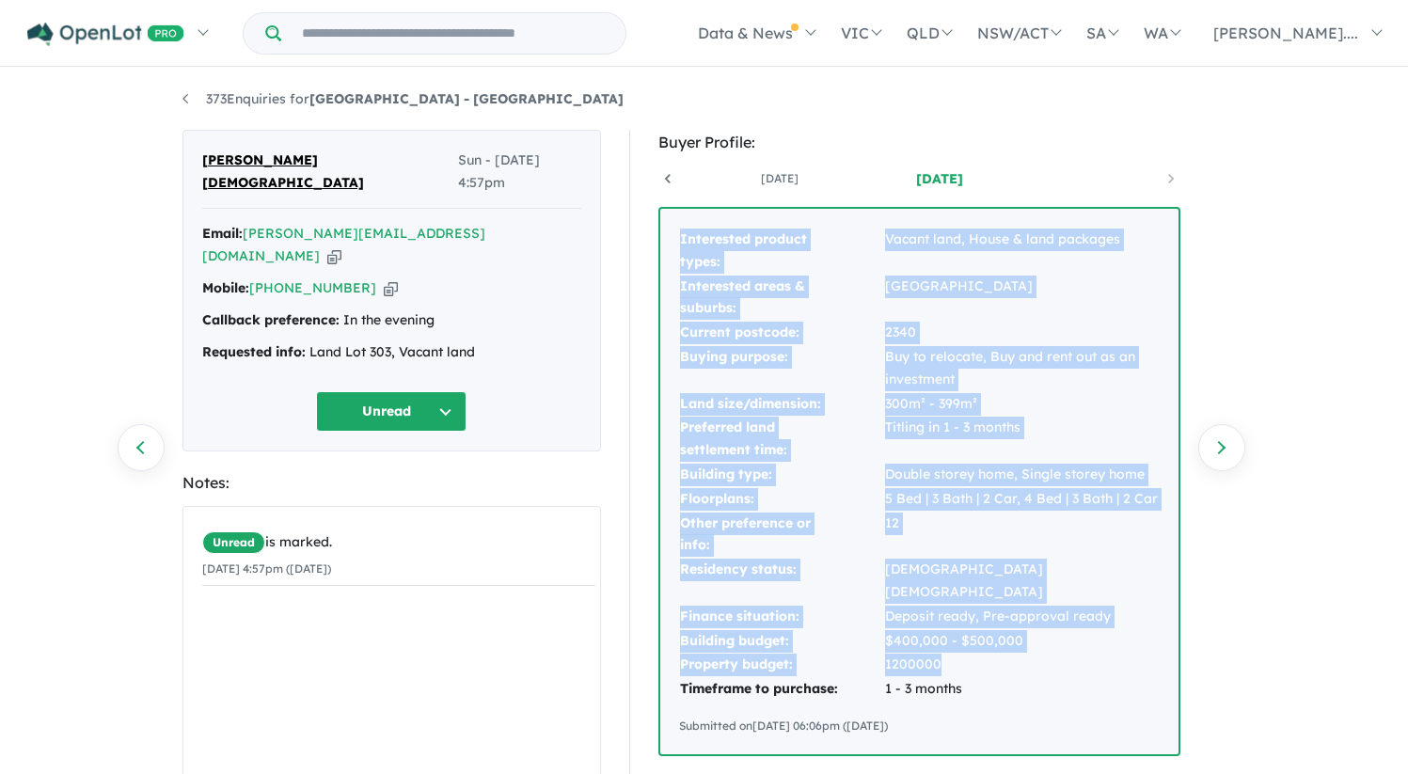
drag, startPoint x: 679, startPoint y: 237, endPoint x: 1032, endPoint y: 650, distance: 543.1
click at [1032, 650] on tbody "Interested product types: Vacant land, House & land packages Interested areas &…" at bounding box center [919, 465] width 481 height 474
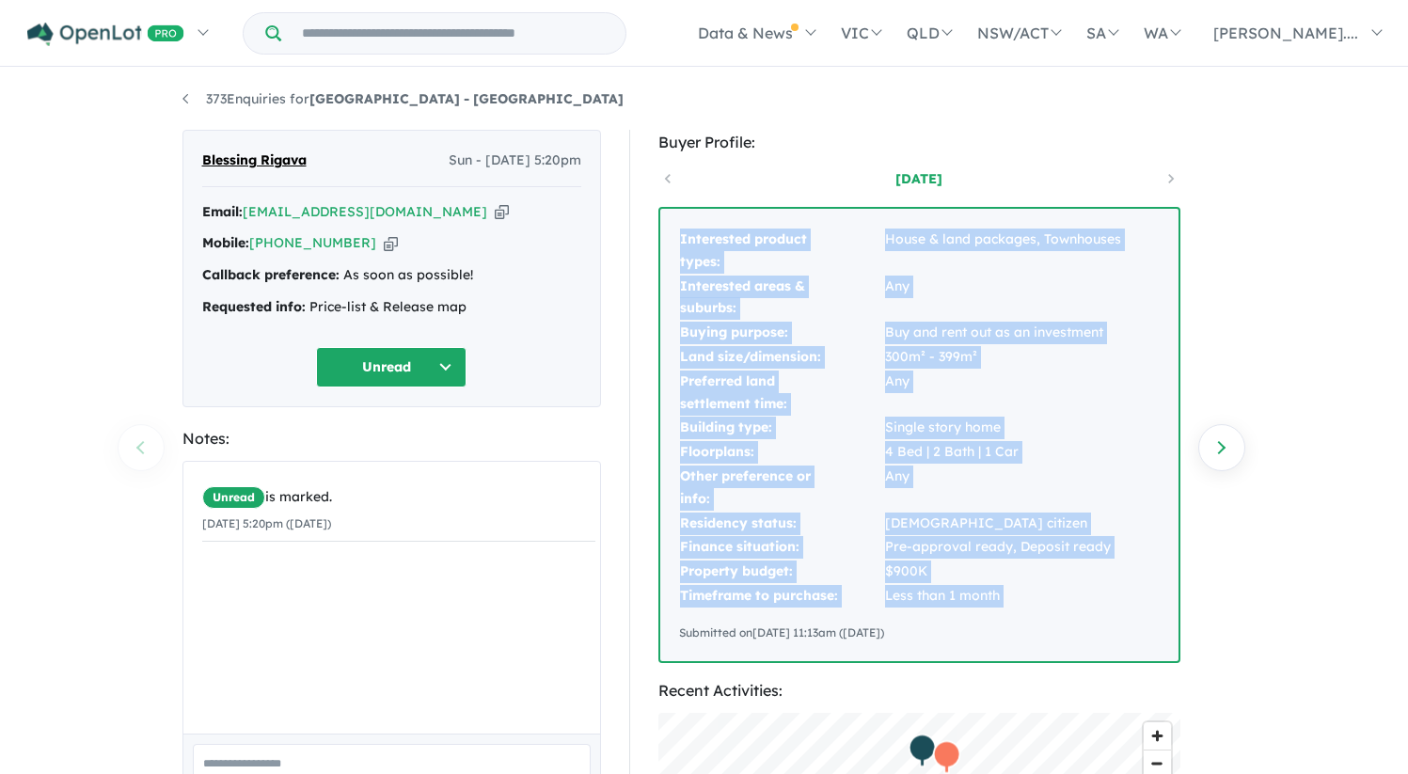
drag, startPoint x: 681, startPoint y: 236, endPoint x: 1018, endPoint y: 610, distance: 503.5
click at [1018, 610] on div "Interested product types: House & land packages, Townhouses Interested areas & …" at bounding box center [919, 435] width 518 height 452
copy tbody "Interested product types: House & land packages, Townhouses Interested areas & …"
